Goal: Information Seeking & Learning: Find specific fact

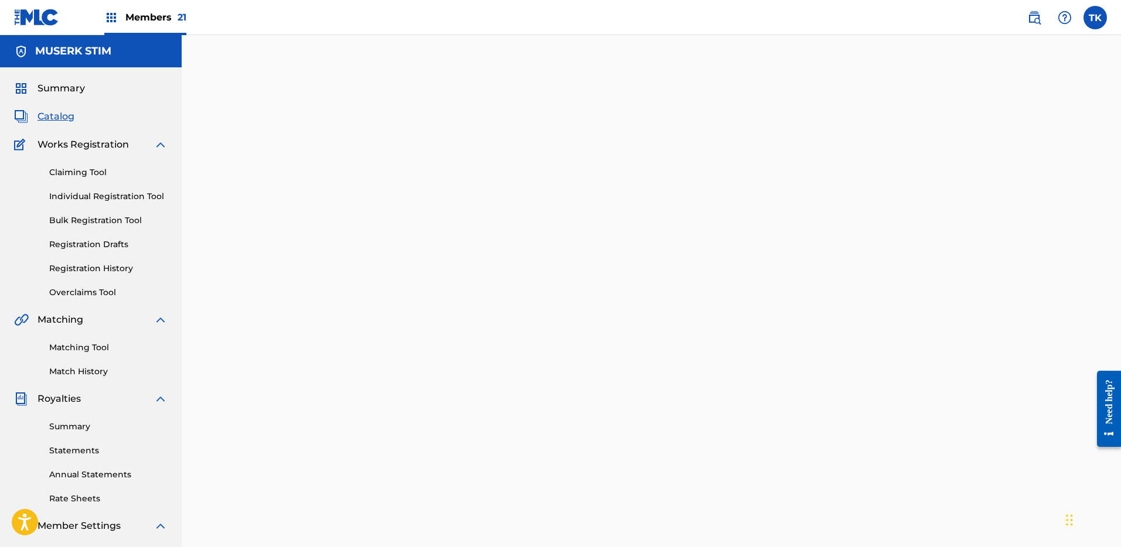
click at [1030, 25] on link at bounding box center [1033, 17] width 23 height 23
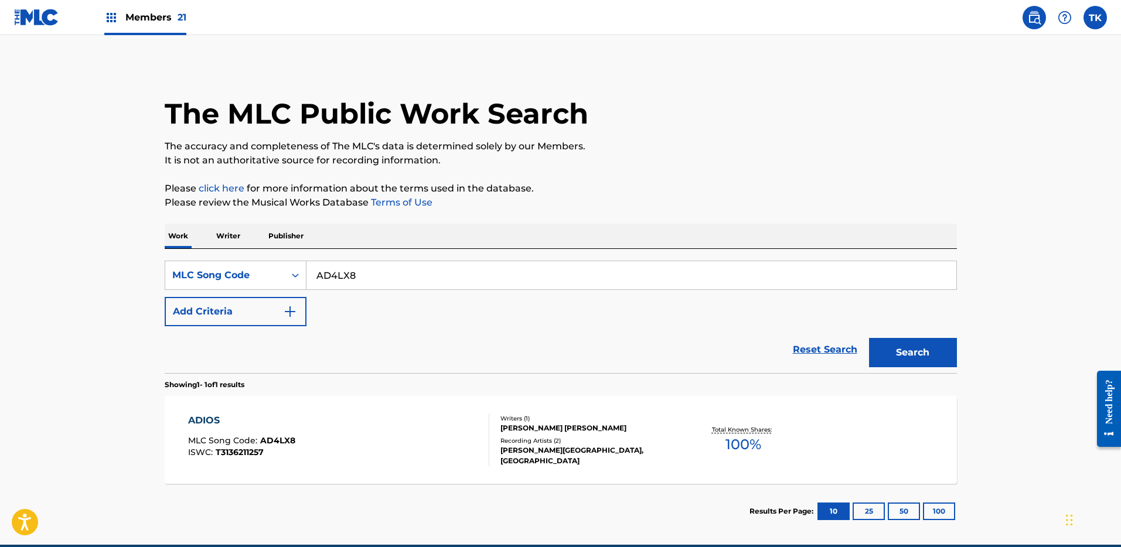
click at [597, 293] on div "SearchWithCriteria465d238c-b341-4444-be77-d1c16d71d33d MLC Song Code AD4LX8 Add…" at bounding box center [561, 294] width 792 height 66
click at [591, 281] on input "AD4LX8" at bounding box center [631, 275] width 650 height 28
paste input "J0668T"
type input "J0668T"
click at [902, 344] on button "Search" at bounding box center [913, 352] width 88 height 29
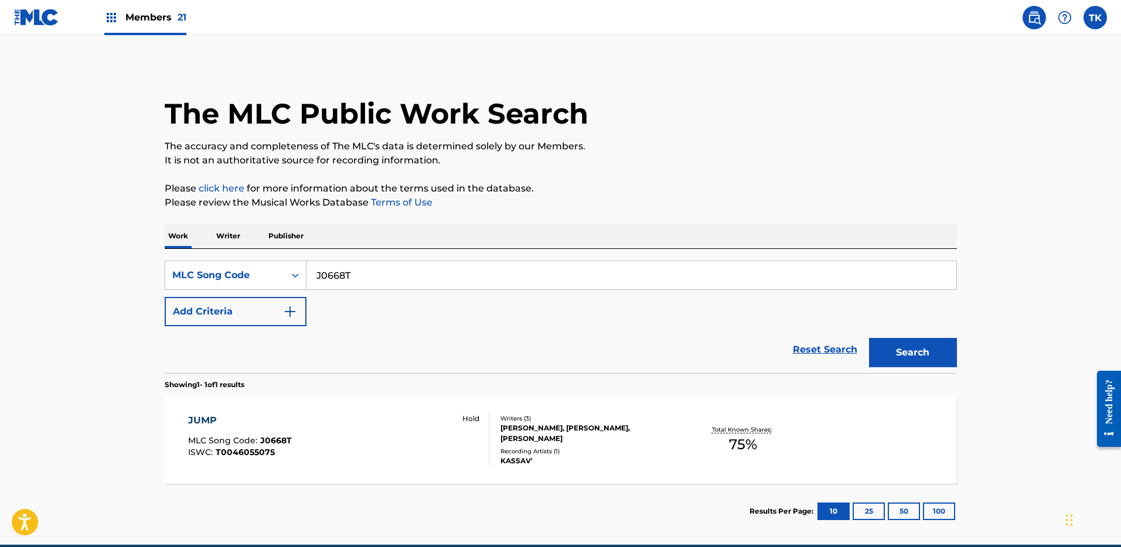
click at [602, 418] on div "Writers ( 3 )" at bounding box center [588, 418] width 177 height 9
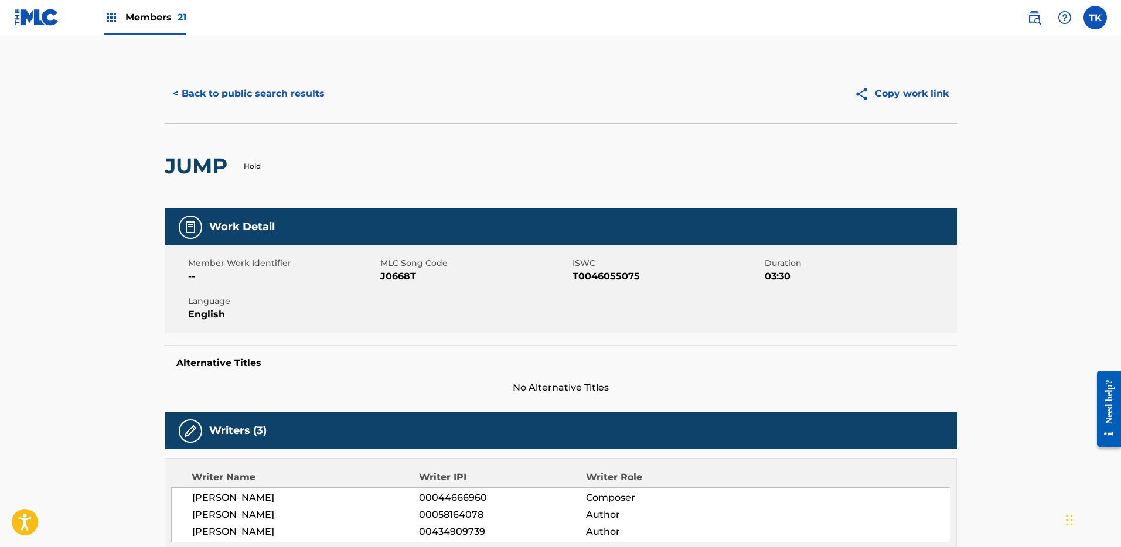
click at [213, 79] on button "< Back to public search results" at bounding box center [249, 93] width 168 height 29
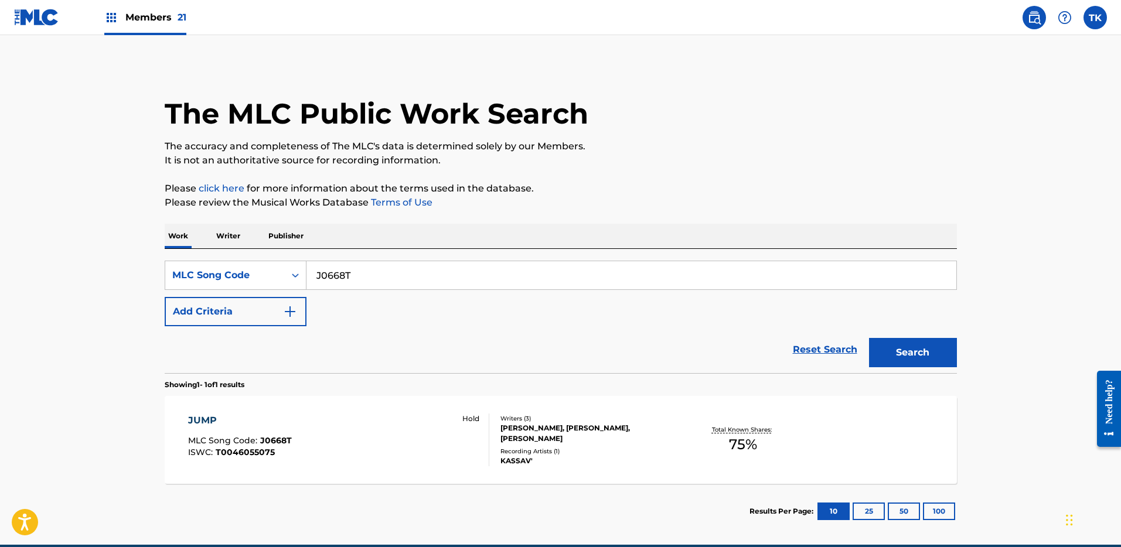
click at [583, 121] on h1 "The MLC Public Work Search" at bounding box center [377, 113] width 424 height 35
click at [652, 421] on div "Writers ( 3 )" at bounding box center [588, 418] width 177 height 9
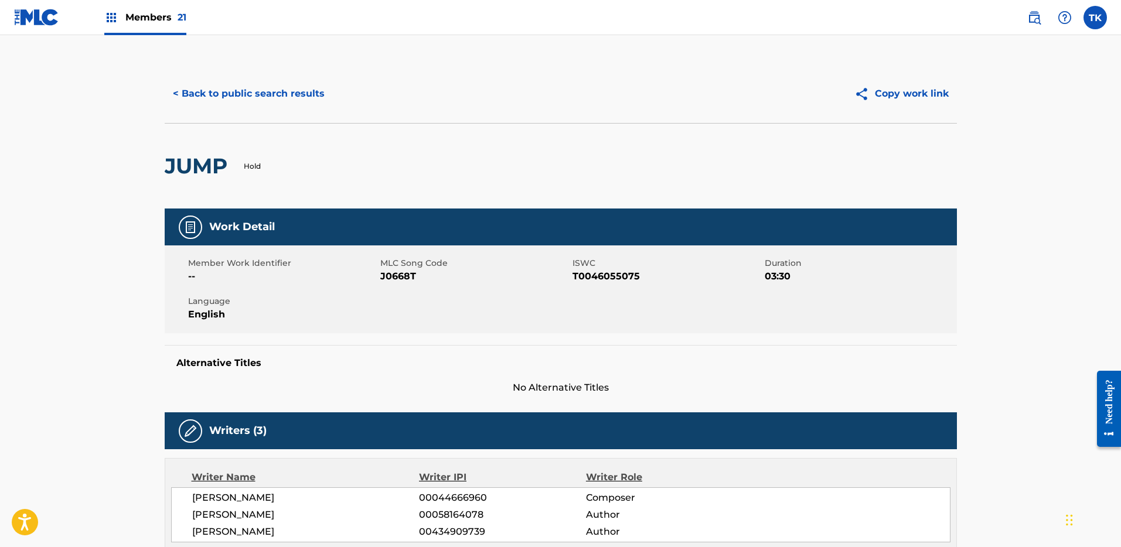
click at [302, 87] on button "< Back to public search results" at bounding box center [249, 93] width 168 height 29
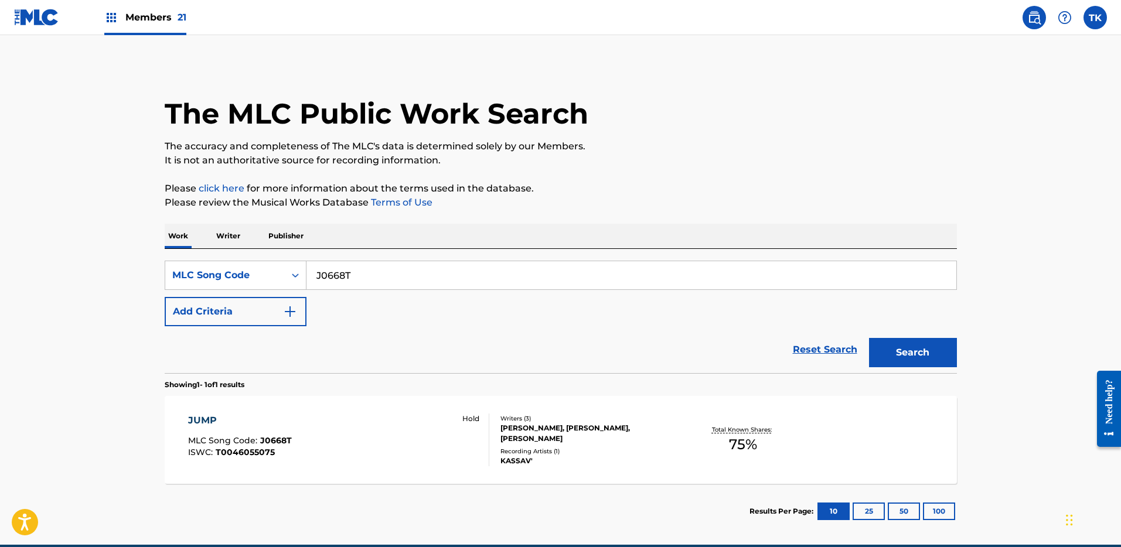
click at [474, 401] on div "JUMP MLC Song Code : J0668T ISWC : T0046055075 Hold Writers ( 3 ) [PERSON_NAME]…" at bounding box center [561, 440] width 792 height 88
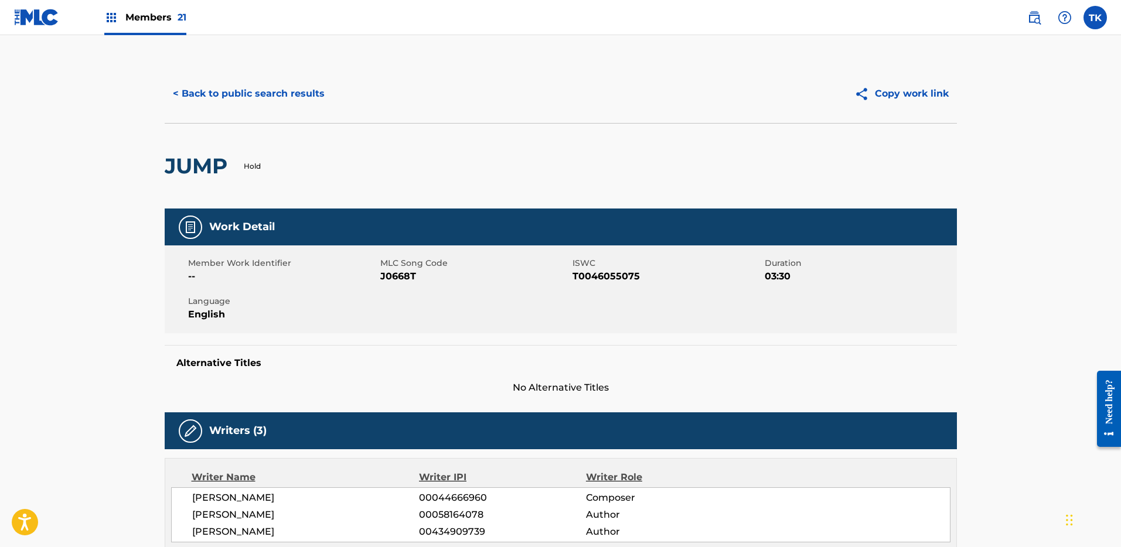
click at [243, 90] on button "< Back to public search results" at bounding box center [249, 93] width 168 height 29
